Goal: Task Accomplishment & Management: Manage account settings

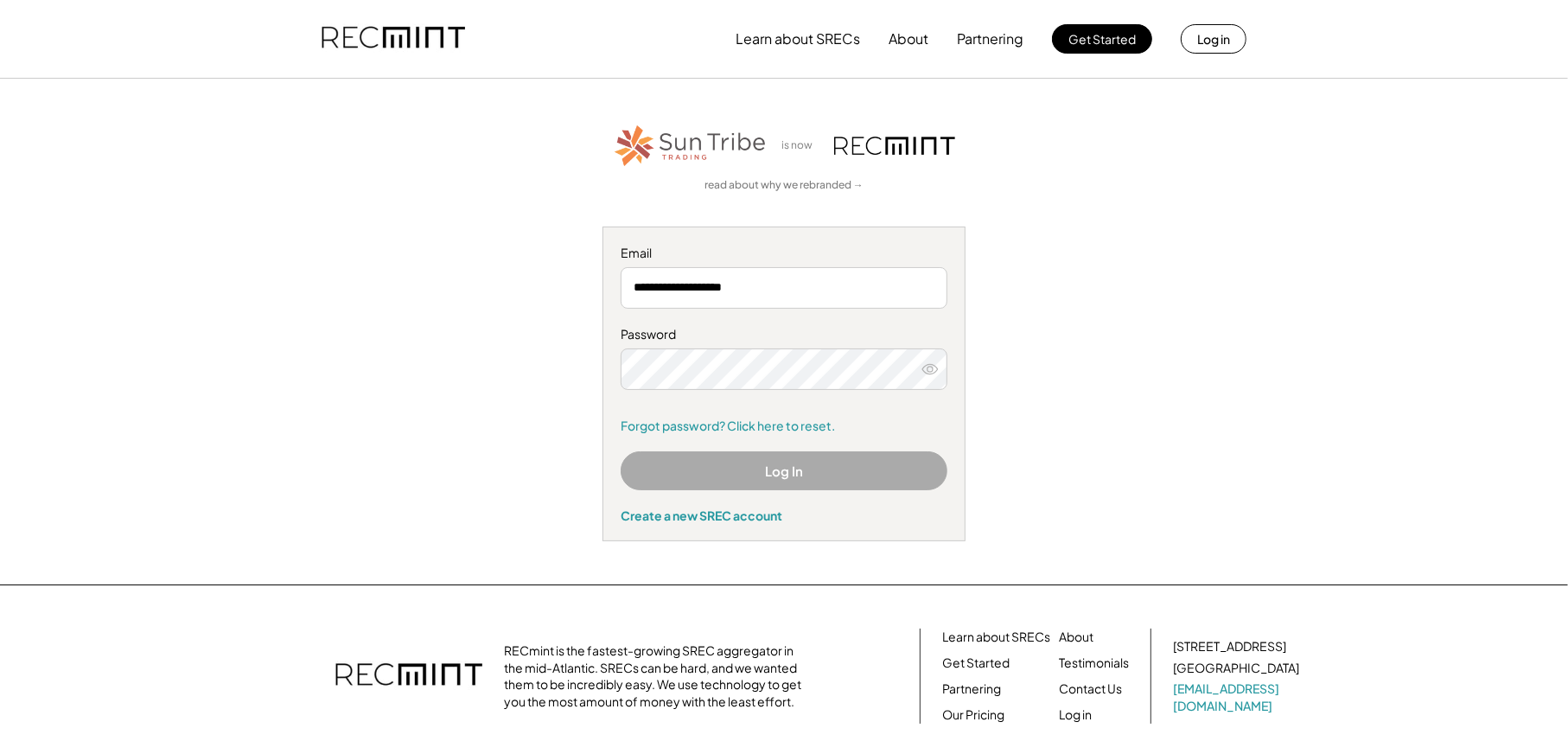
click at [780, 476] on button "Log In" at bounding box center [784, 471] width 327 height 39
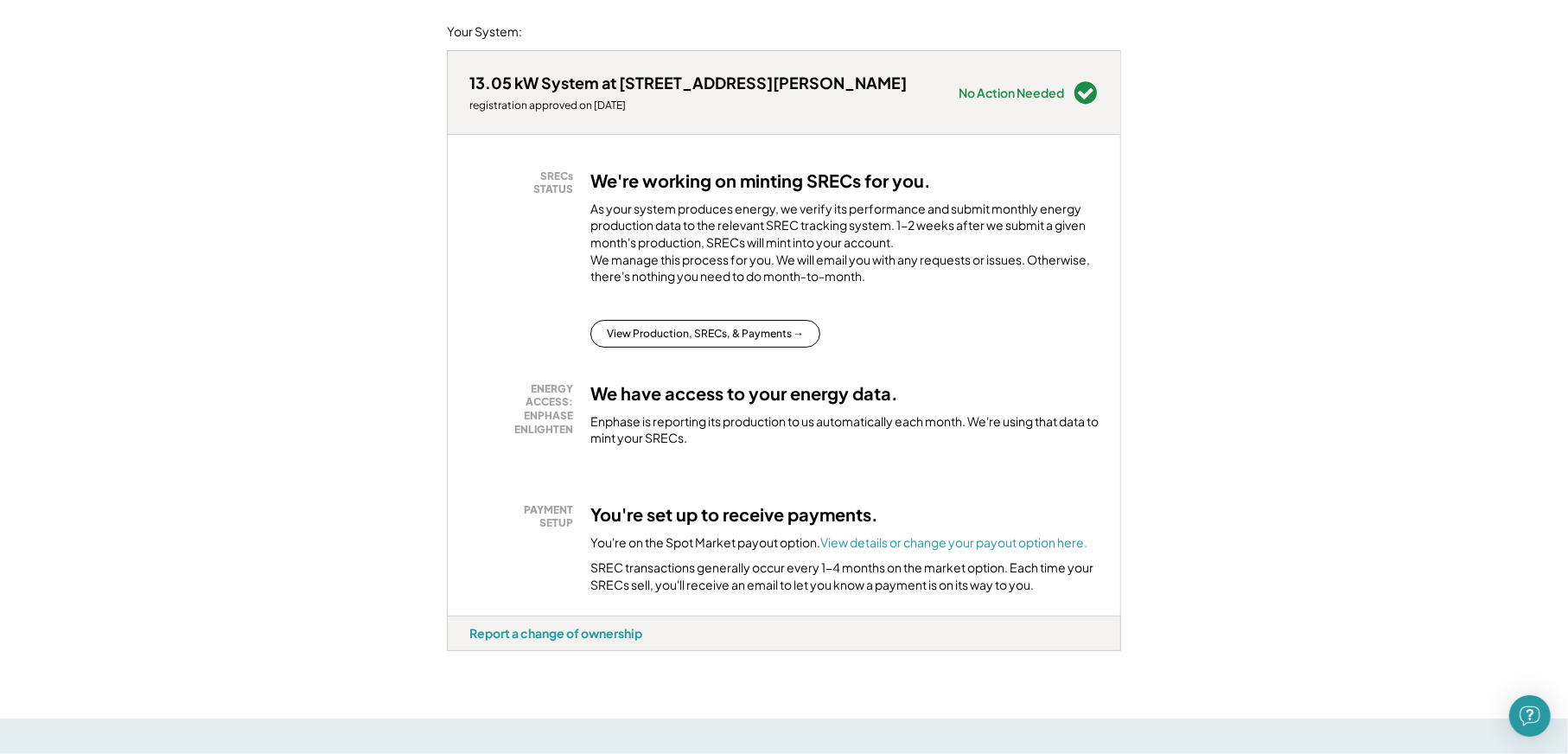
scroll to position [202, 0]
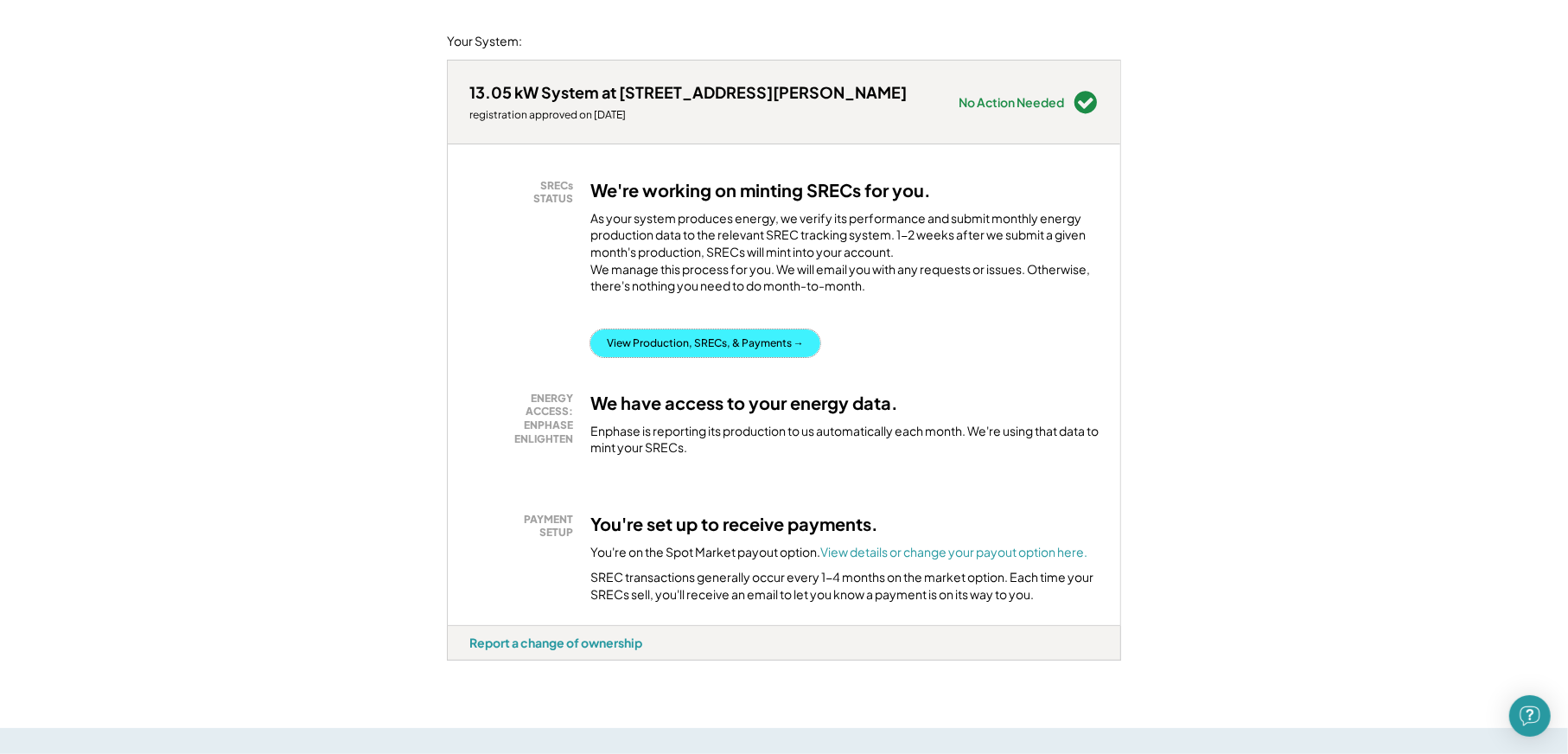
click at [693, 353] on button "View Production, SRECs, & Payments →" at bounding box center [705, 343] width 230 height 27
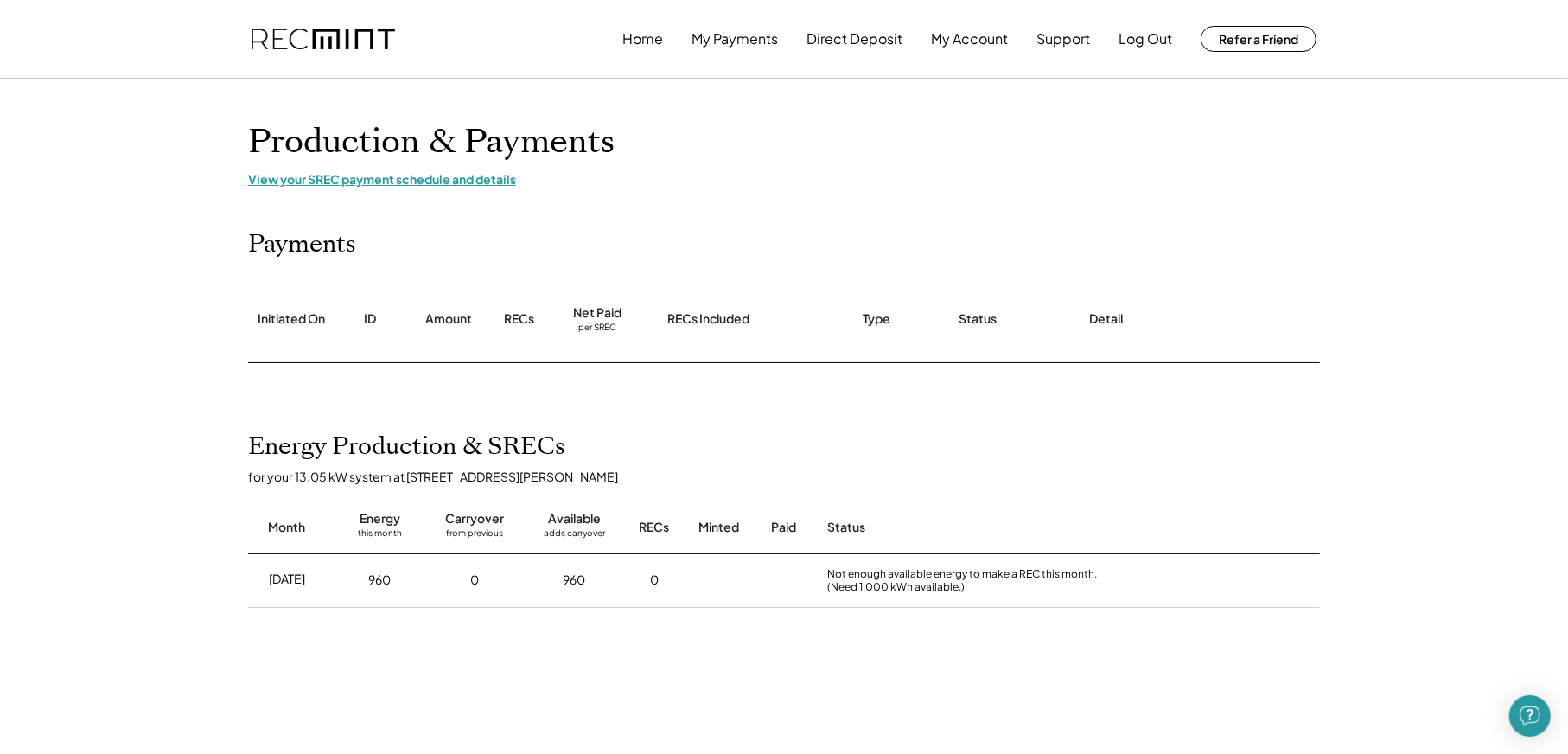
click at [422, 177] on div "View your SREC payment schedule and details" at bounding box center [784, 179] width 1072 height 16
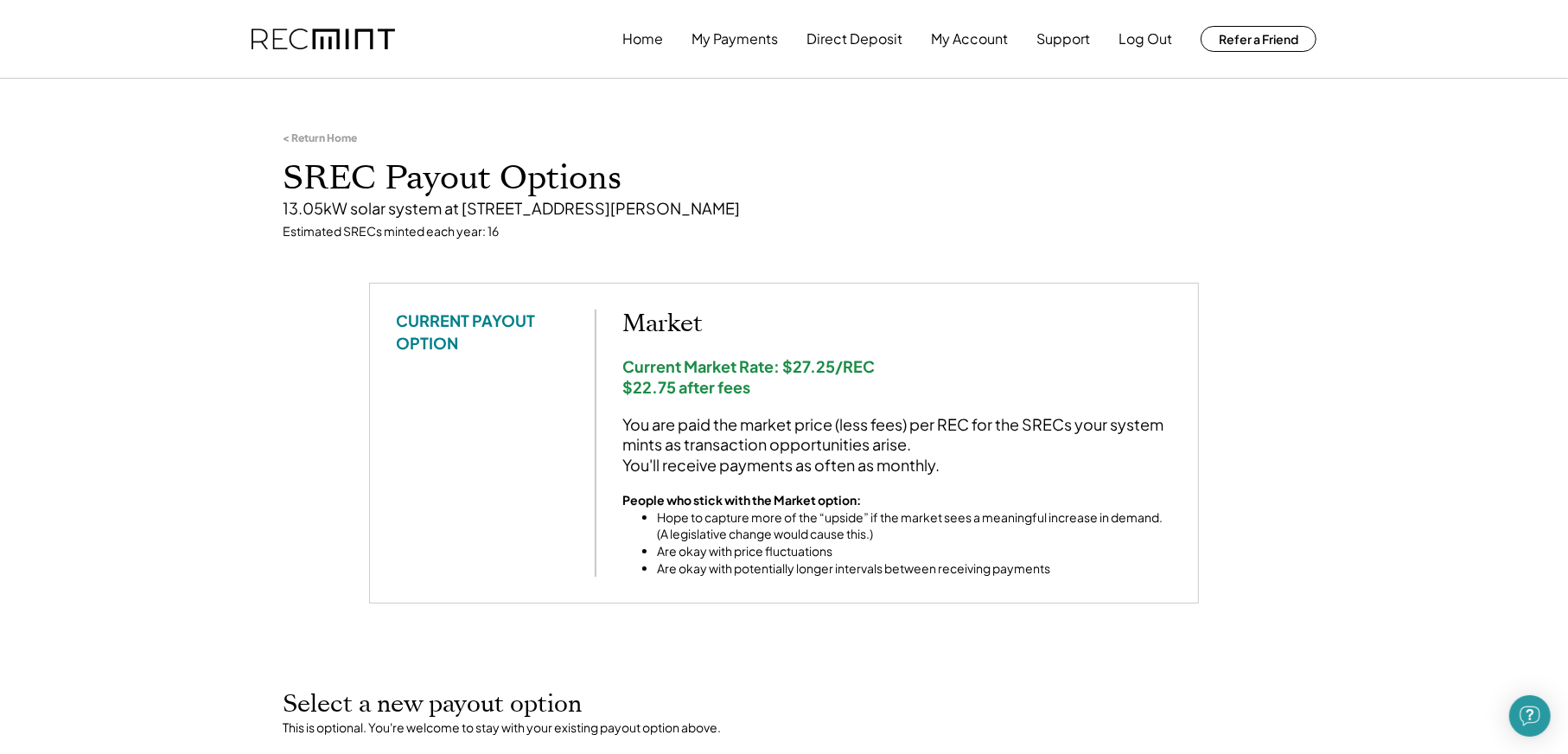
click at [334, 140] on div "< Return Home" at bounding box center [320, 139] width 74 height 14
click at [852, 35] on button "Direct Deposit" at bounding box center [854, 38] width 96 height 34
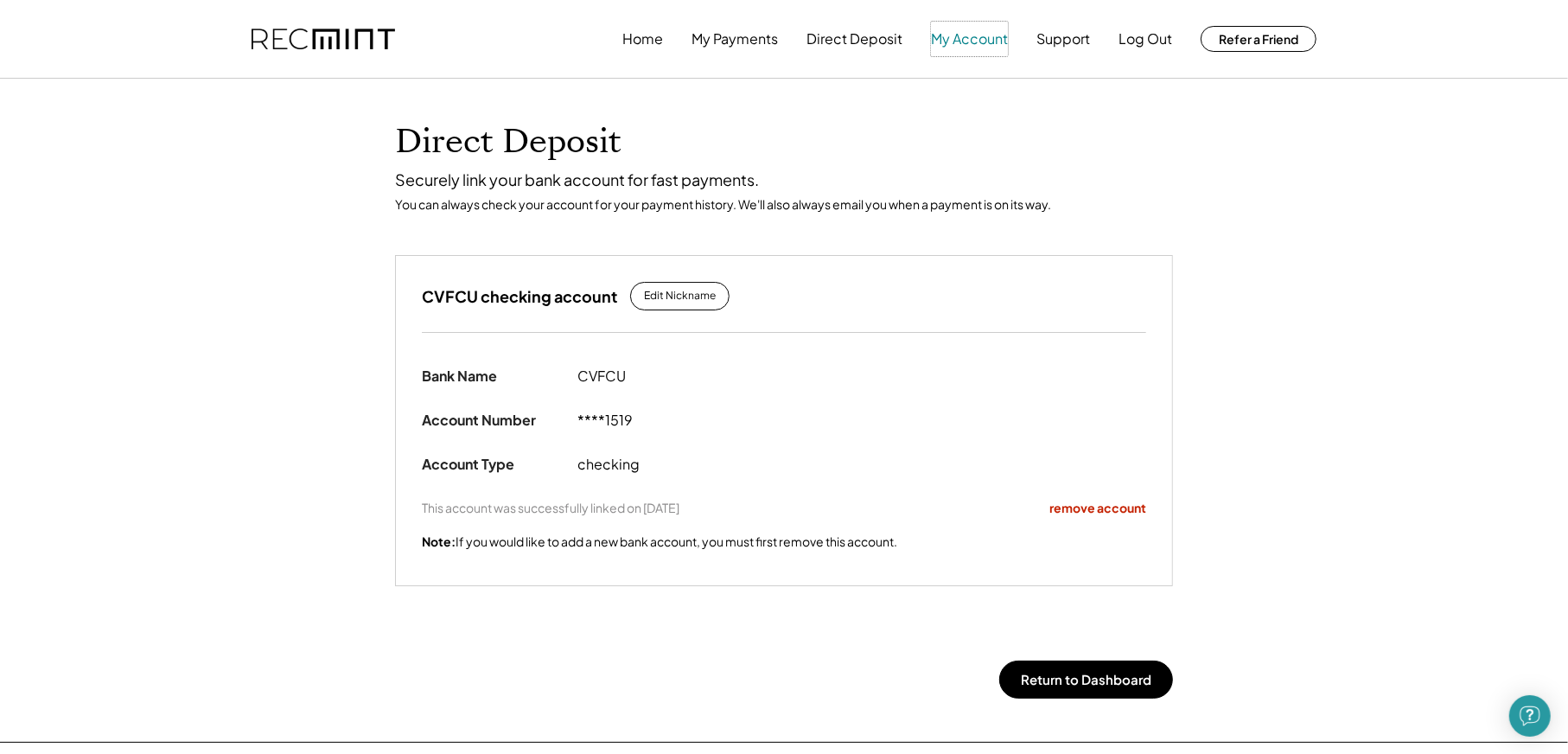
click at [968, 35] on button "My Account" at bounding box center [969, 38] width 77 height 34
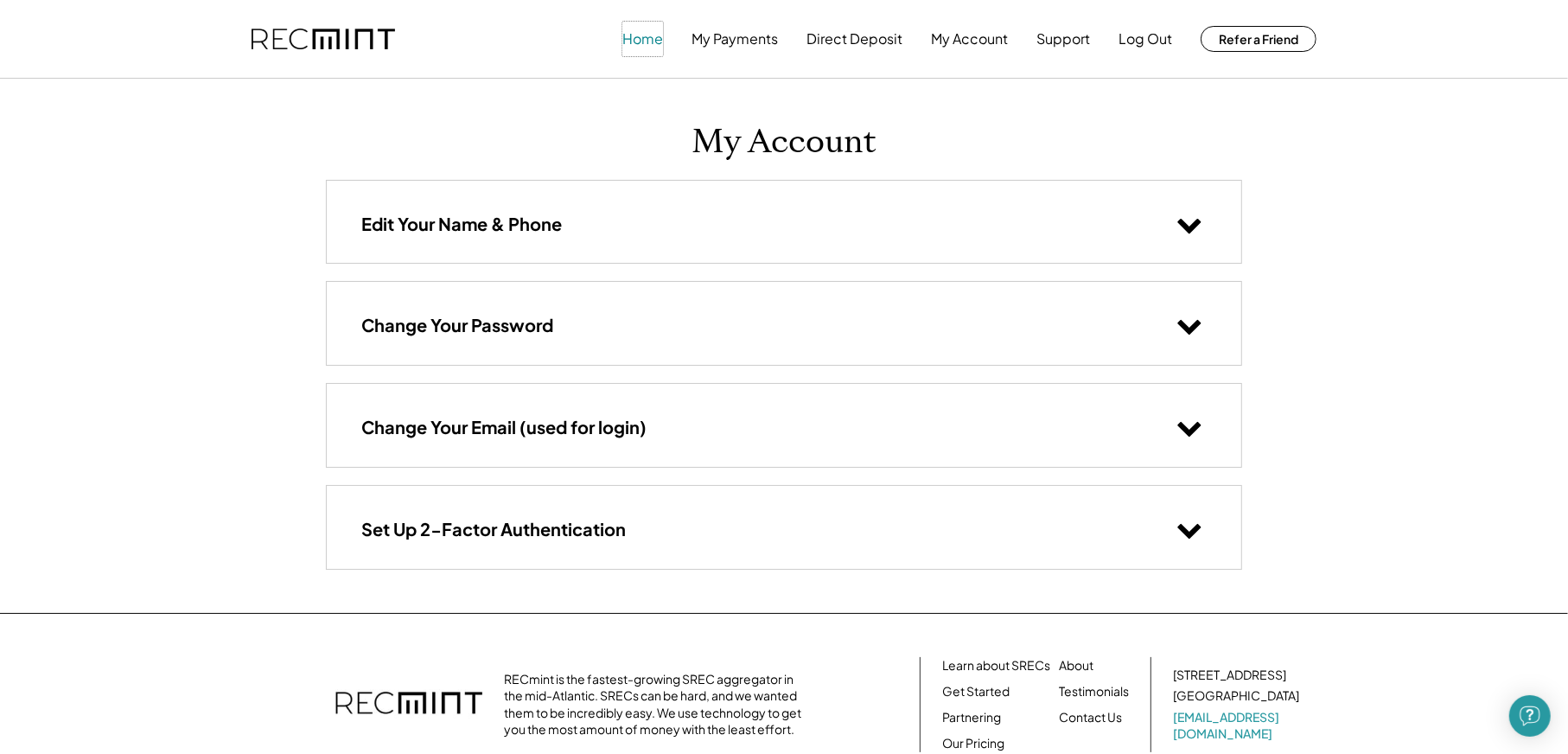
click at [641, 33] on button "Home" at bounding box center [642, 38] width 41 height 34
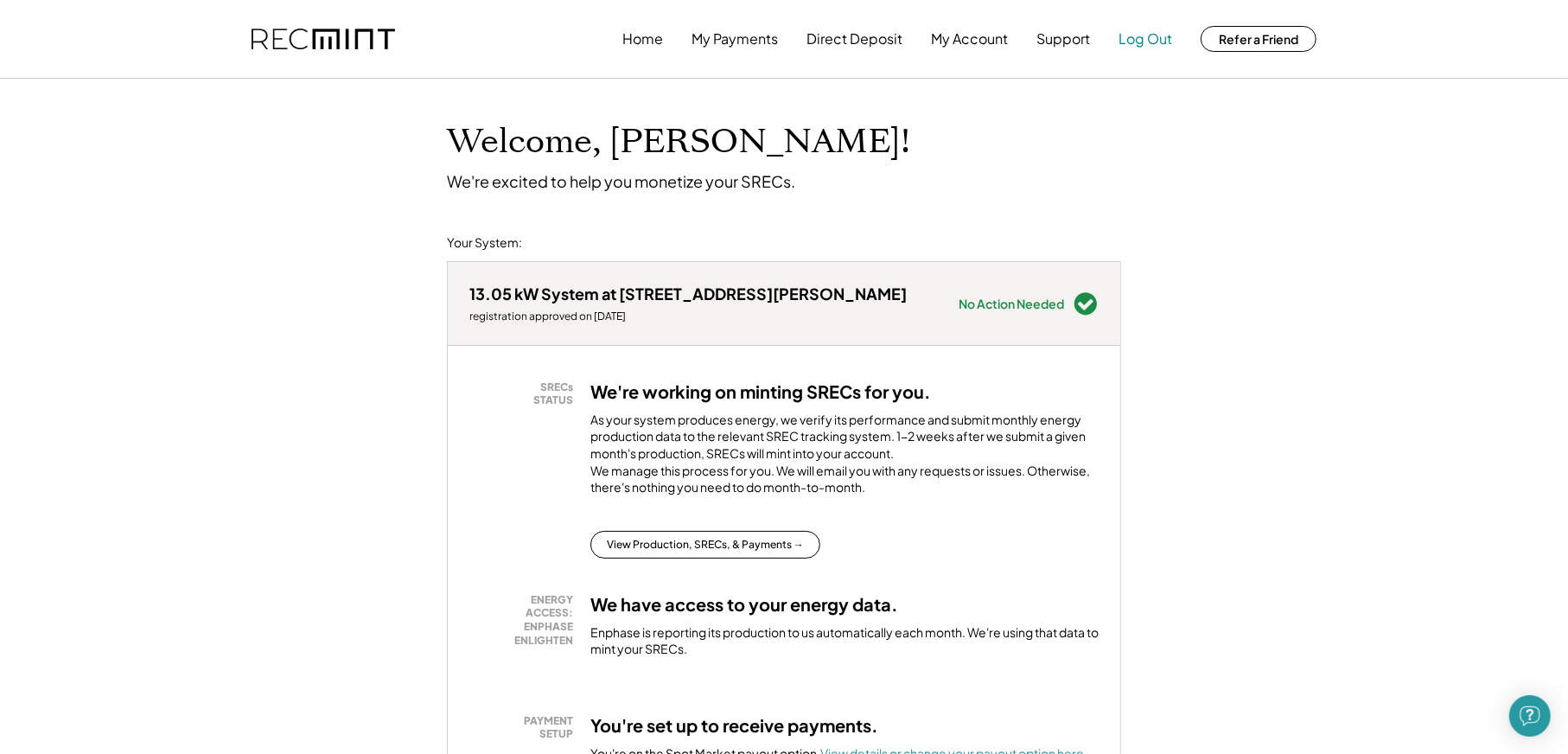
click at [1140, 40] on button "Log Out" at bounding box center [1145, 38] width 54 height 34
